Goal: Task Accomplishment & Management: Manage account settings

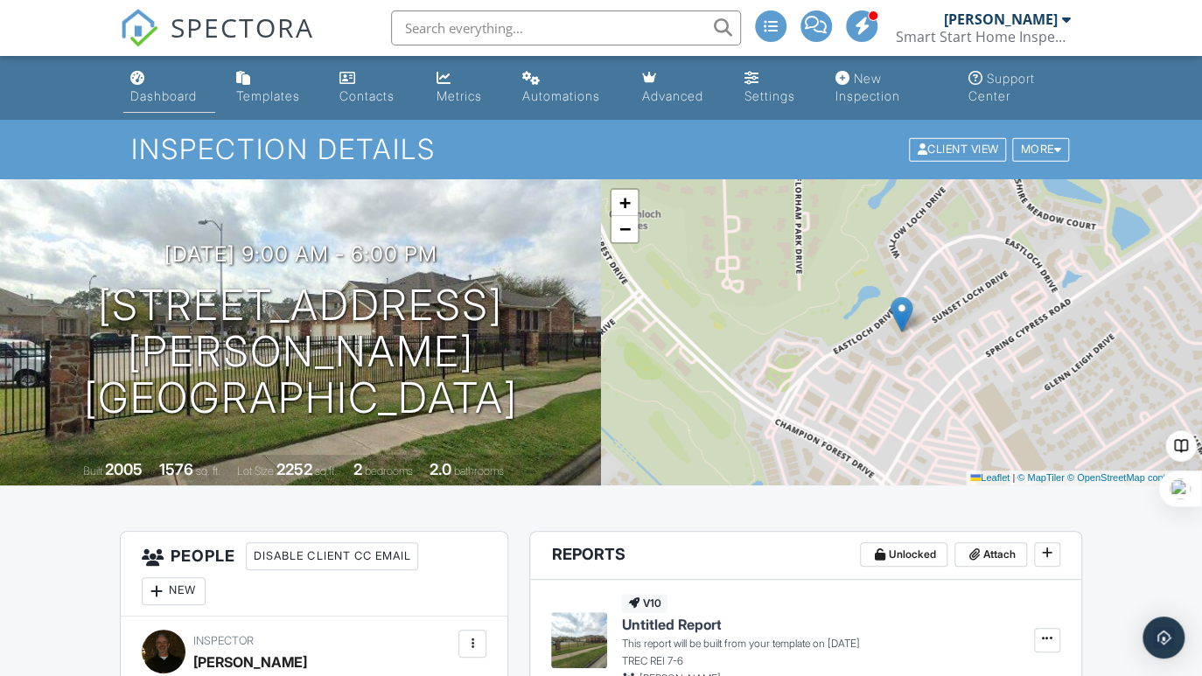
click at [169, 96] on div "Dashboard" at bounding box center [163, 95] width 66 height 15
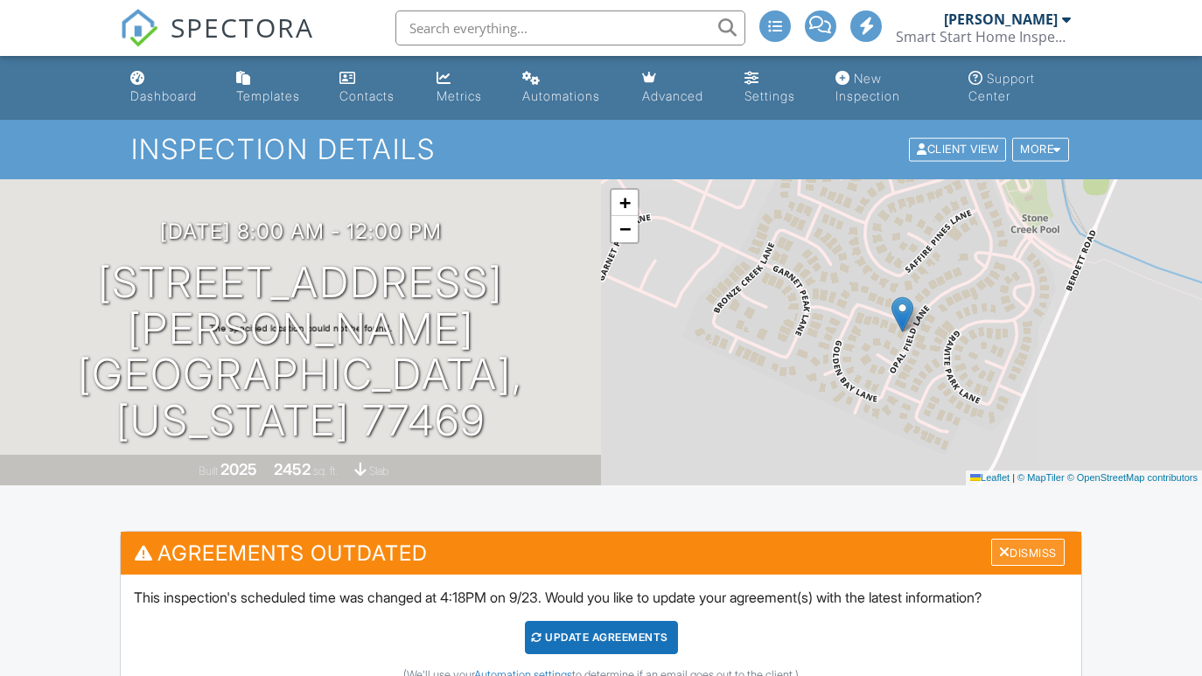
click at [999, 545] on div at bounding box center [1004, 552] width 11 height 14
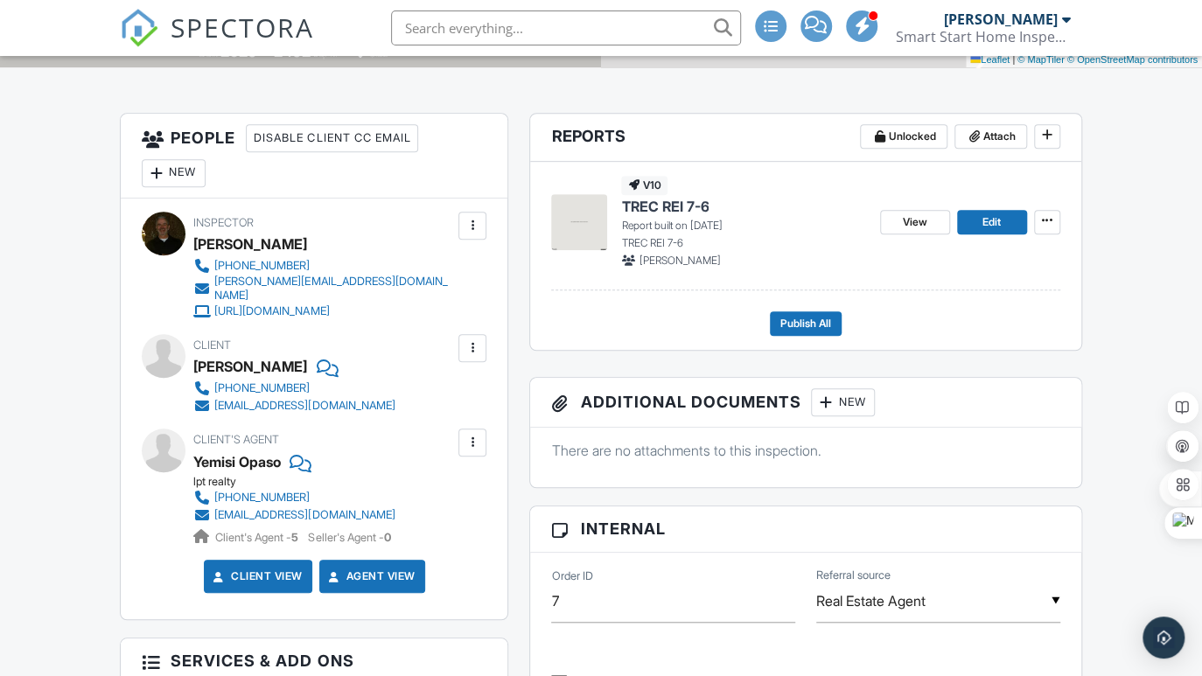
scroll to position [439, 0]
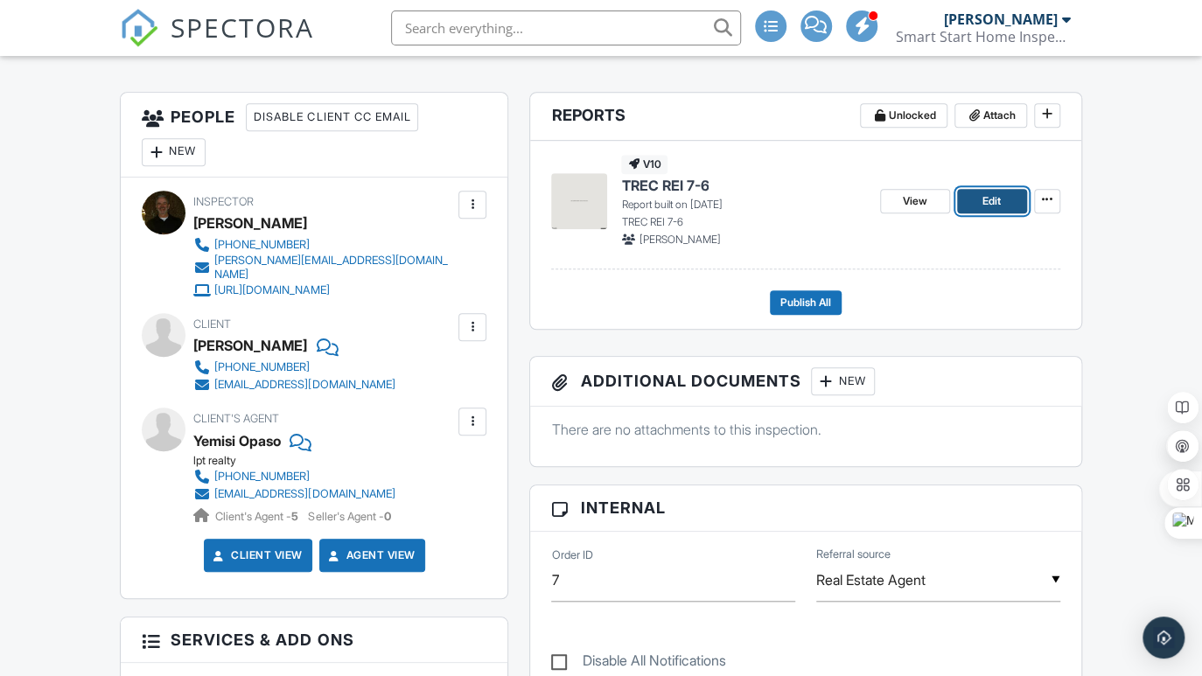
click at [993, 203] on span "Edit" at bounding box center [991, 200] width 18 height 17
